Goal: Find specific page/section: Find specific page/section

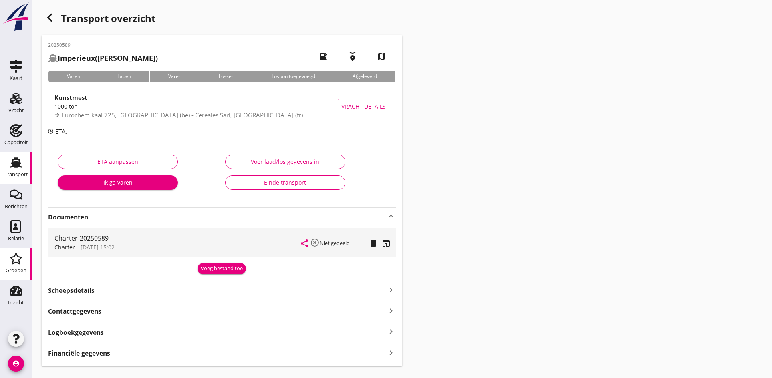
click at [18, 275] on div "Groepen" at bounding box center [16, 270] width 21 height 11
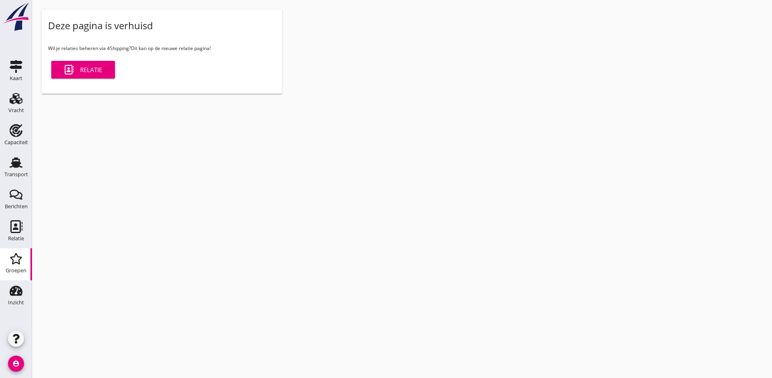
click at [93, 73] on div "Relatie" at bounding box center [83, 70] width 38 height 10
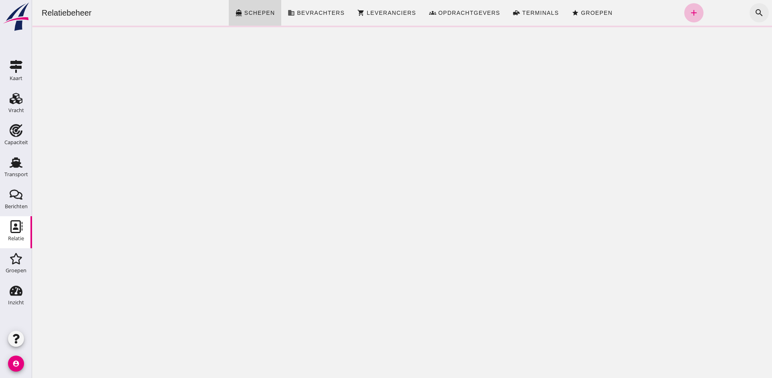
click at [755, 15] on icon "search" at bounding box center [760, 13] width 10 height 10
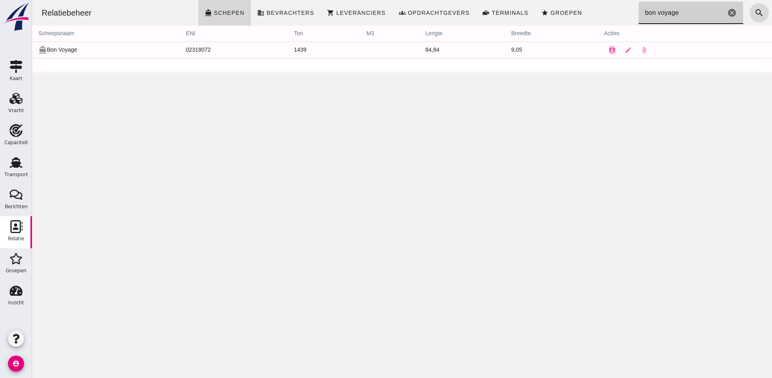
type input "bon voyage"
click at [83, 49] on td "directions_boat Bon Voyage" at bounding box center [105, 50] width 147 height 16
click at [610, 51] on icon "contacts" at bounding box center [612, 49] width 7 height 7
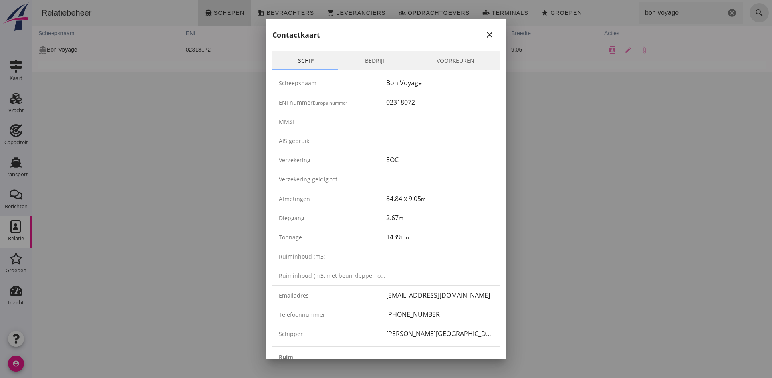
click at [485, 36] on icon "close" at bounding box center [490, 35] width 10 height 10
